Goal: Find specific page/section: Find specific page/section

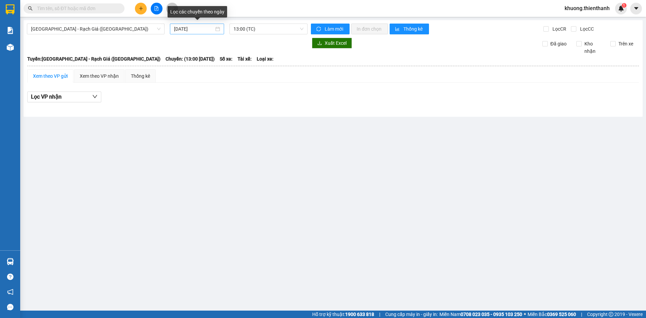
click at [220, 29] on div "[DATE]" at bounding box center [197, 29] width 54 height 11
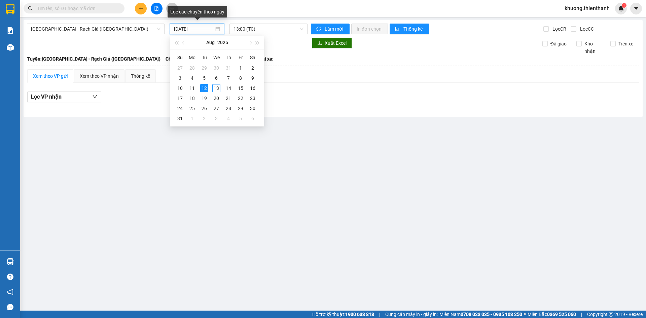
click at [220, 29] on div "[DATE]" at bounding box center [197, 29] width 54 height 11
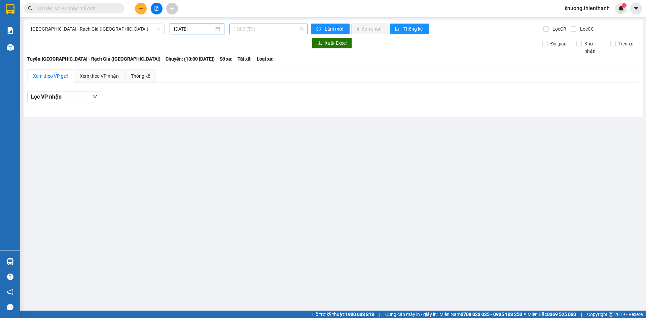
click at [301, 29] on span "13:00 (TC)" at bounding box center [269, 29] width 70 height 10
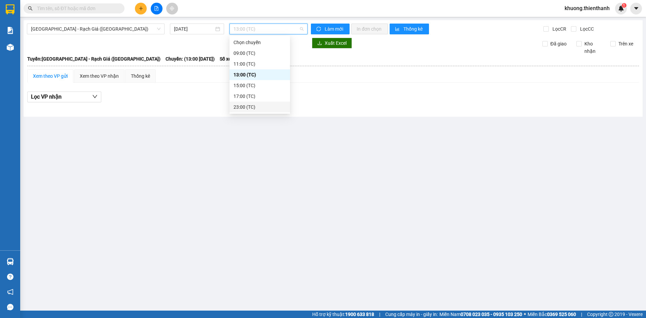
click at [257, 105] on div "23:00 (TC)" at bounding box center [260, 106] width 52 height 7
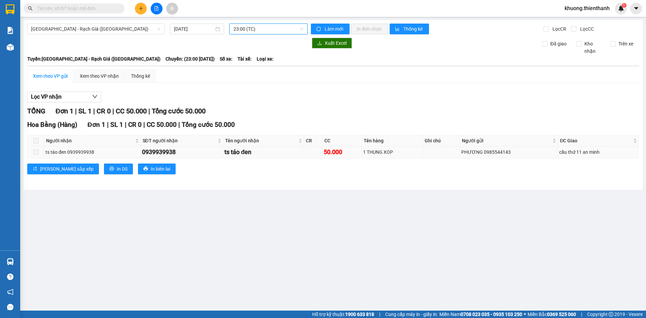
click at [161, 151] on div "0939939938" at bounding box center [182, 151] width 80 height 9
copy div "0939939938"
click at [157, 11] on button at bounding box center [157, 9] width 12 height 12
click at [153, 9] on button at bounding box center [157, 9] width 12 height 12
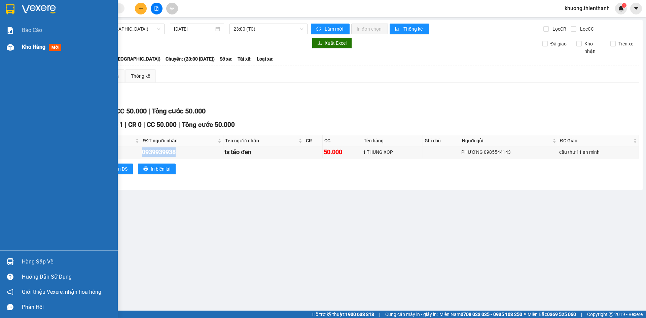
click at [28, 43] on div "Kho hàng mới" at bounding box center [43, 47] width 42 height 8
